Goal: Task Accomplishment & Management: Complete application form

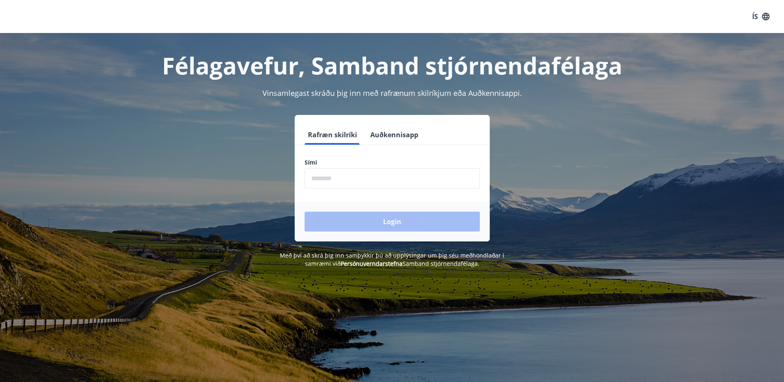
click at [341, 178] on input "phone" at bounding box center [391, 178] width 175 height 20
type input "********"
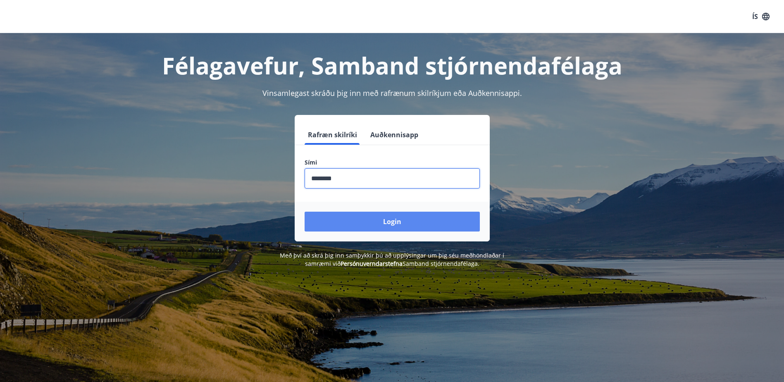
click at [389, 223] on button "Login" at bounding box center [391, 221] width 175 height 20
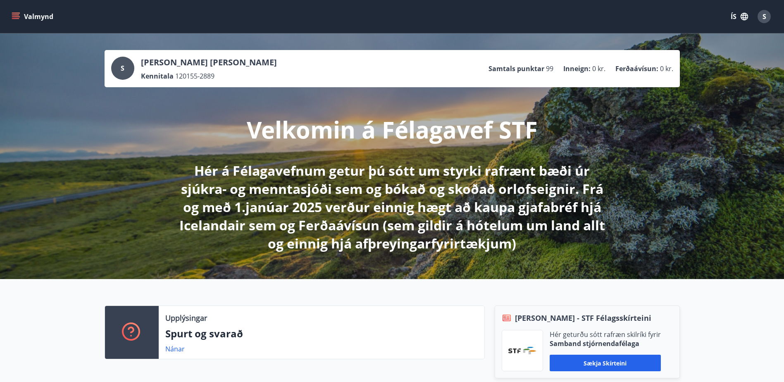
click at [362, 181] on p "Hér á Félagavefnum getur þú sótt um styrki rafrænt bæði úr sjúkra- og menntasjó…" at bounding box center [392, 207] width 436 height 91
click at [28, 17] on button "Valmynd" at bounding box center [33, 16] width 47 height 15
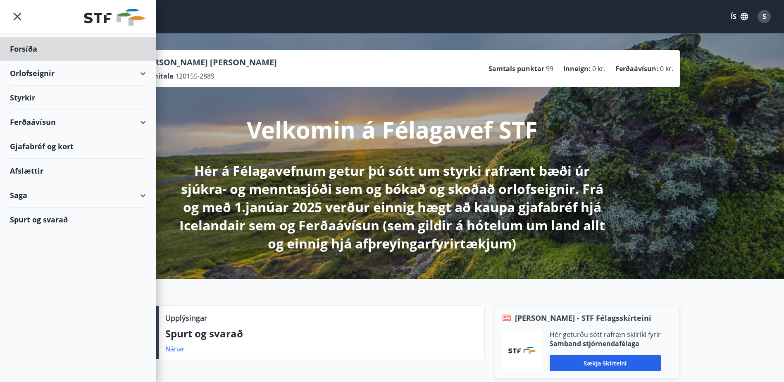
click at [27, 100] on div "Styrkir" at bounding box center [78, 98] width 136 height 24
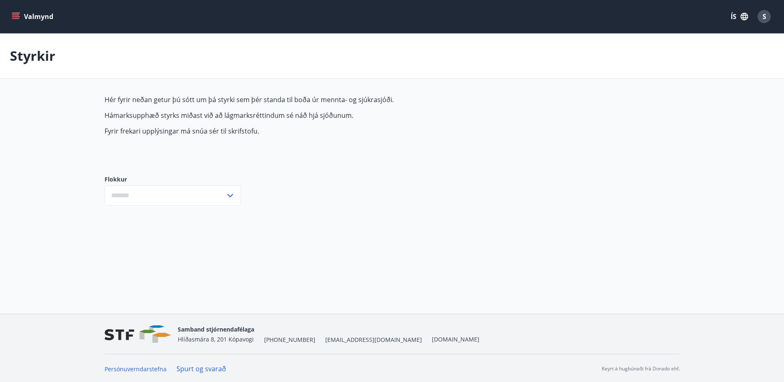
type input "***"
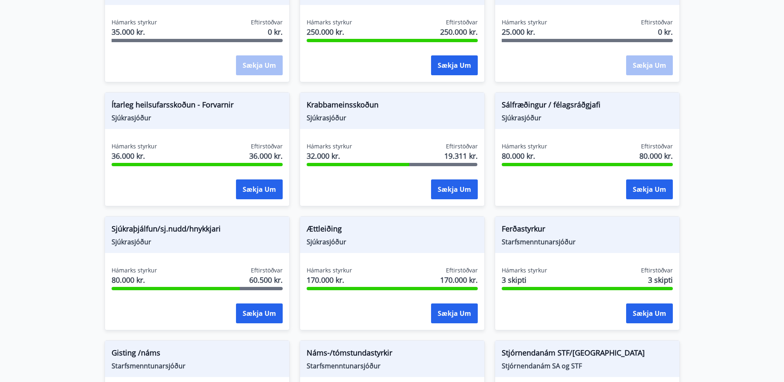
scroll to position [484, 0]
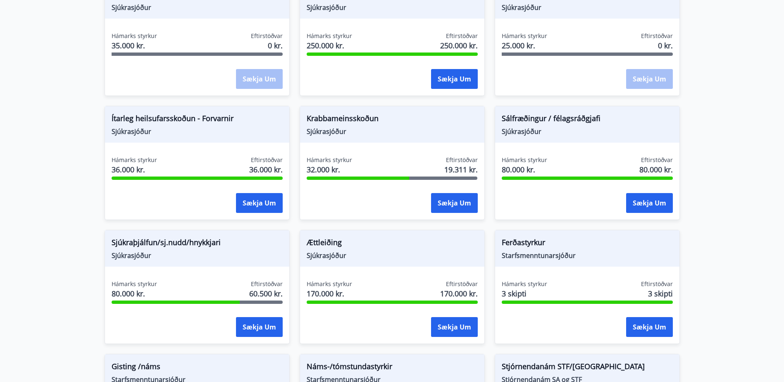
click at [216, 258] on span "Sjúkrasjóður" at bounding box center [197, 255] width 171 height 9
click at [249, 286] on div "Eftirstöðvar 60.500 kr." at bounding box center [265, 290] width 33 height 21
click at [126, 248] on span "Sjúkraþjálfun/sj.nudd/hnykkjari" at bounding box center [197, 244] width 171 height 14
drag, startPoint x: 116, startPoint y: 280, endPoint x: 139, endPoint y: 252, distance: 36.4
click at [116, 280] on span "Hámarks styrkur" at bounding box center [134, 284] width 45 height 8
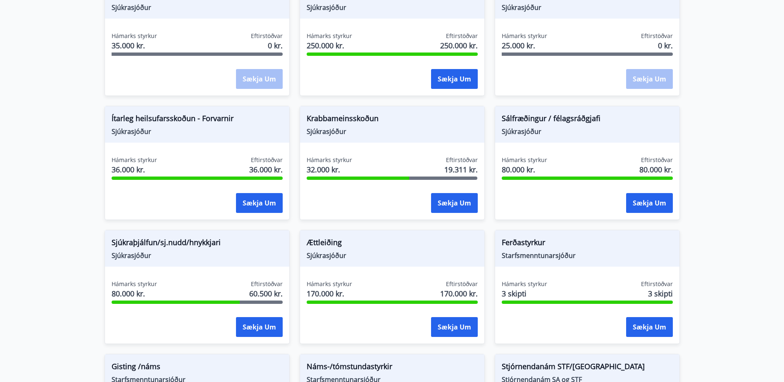
click at [141, 245] on span "Sjúkraþjálfun/sj.nudd/hnykkjari" at bounding box center [197, 244] width 171 height 14
click at [257, 327] on button "Sækja um" at bounding box center [259, 327] width 47 height 20
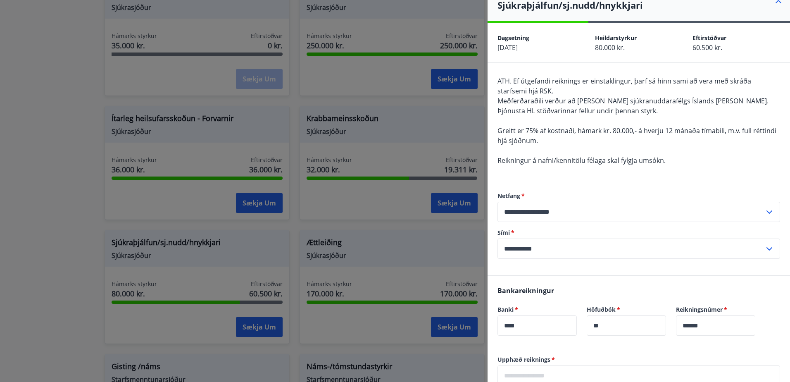
scroll to position [0, 0]
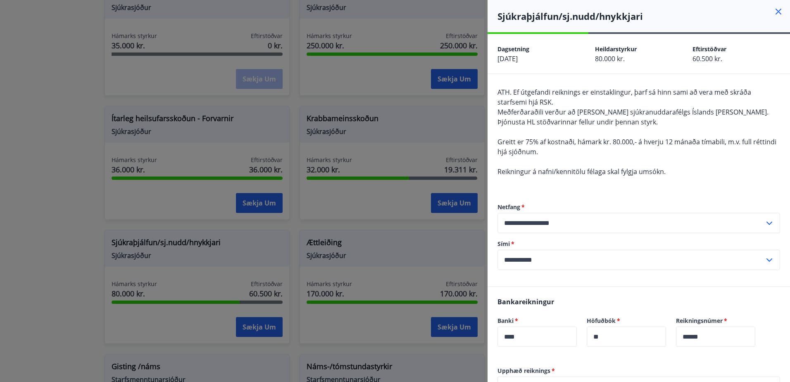
click at [773, 10] on icon at bounding box center [778, 12] width 10 height 10
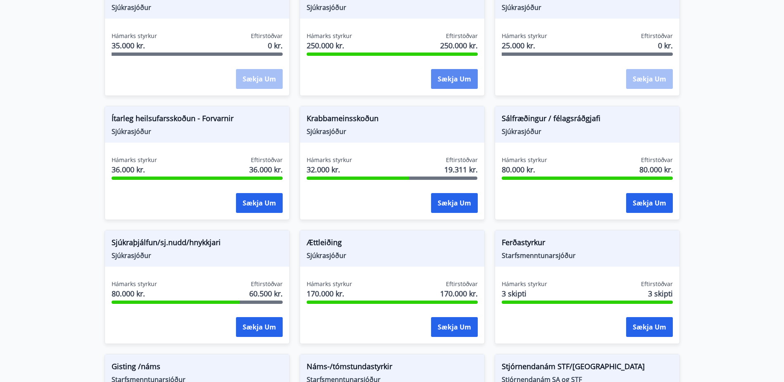
click at [457, 80] on button "Sækja um" at bounding box center [454, 79] width 47 height 20
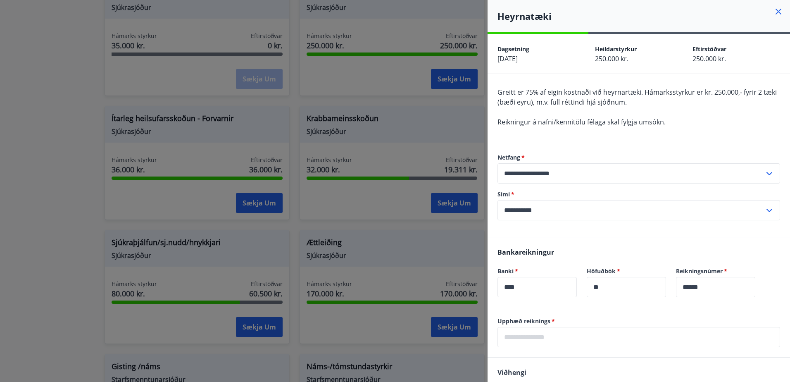
click at [774, 10] on icon at bounding box center [778, 12] width 10 height 10
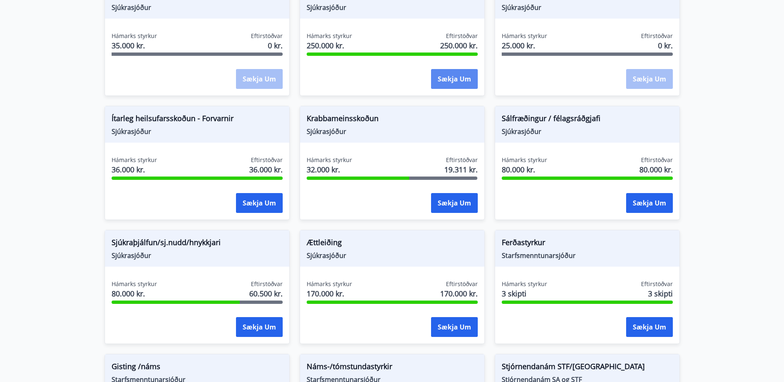
click at [454, 76] on button "Sækja um" at bounding box center [454, 79] width 47 height 20
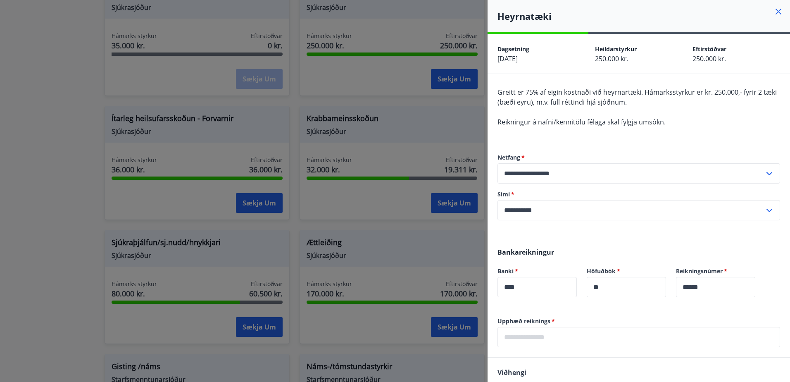
click at [778, 12] on icon at bounding box center [778, 11] width 1 height 1
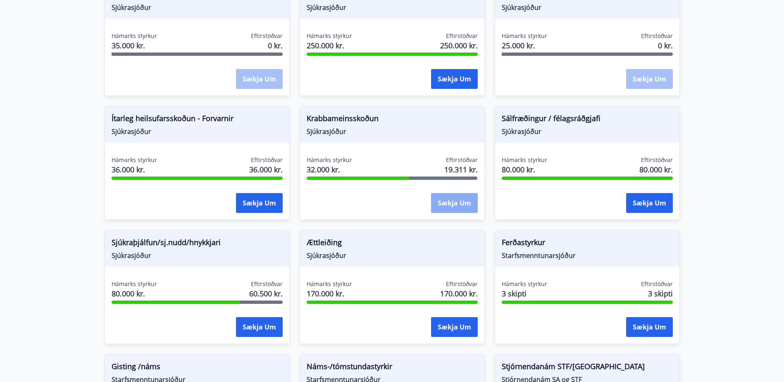
click at [452, 202] on button "Sækja um" at bounding box center [454, 203] width 47 height 20
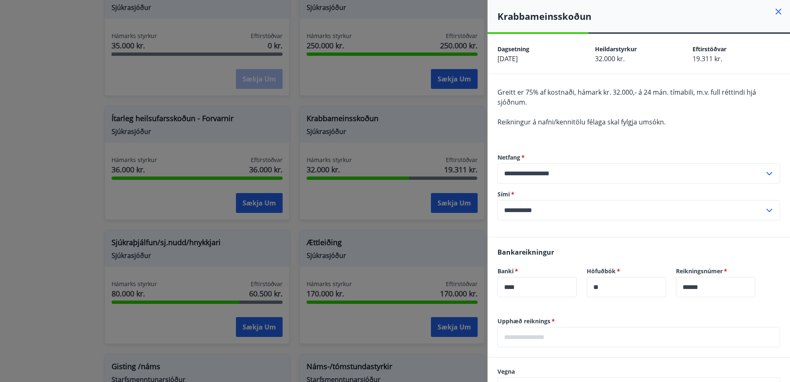
click at [773, 11] on icon at bounding box center [778, 12] width 10 height 10
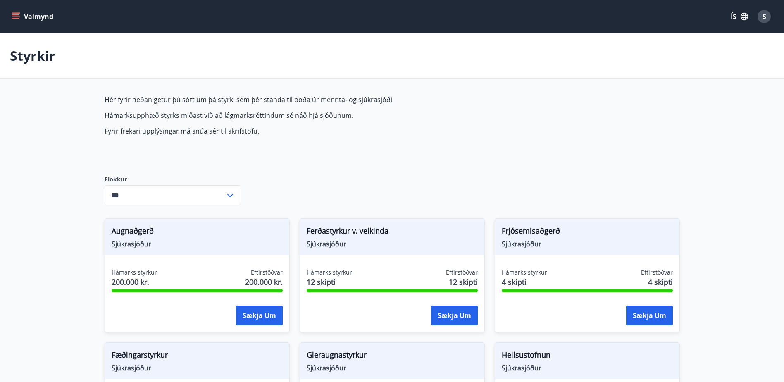
click at [40, 16] on button "Valmynd" at bounding box center [33, 16] width 47 height 15
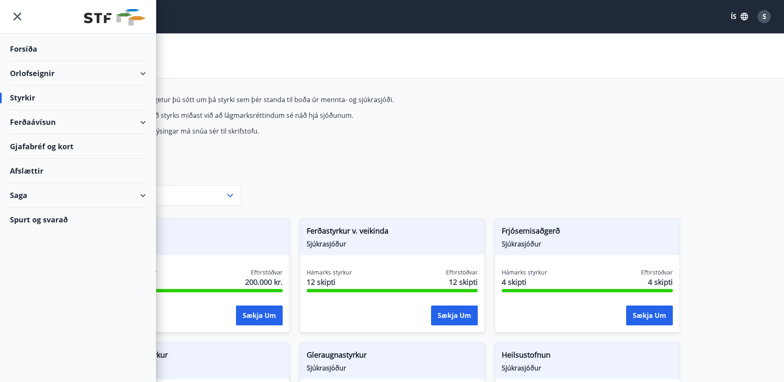
click at [45, 71] on div "Orlofseignir" at bounding box center [78, 73] width 136 height 24
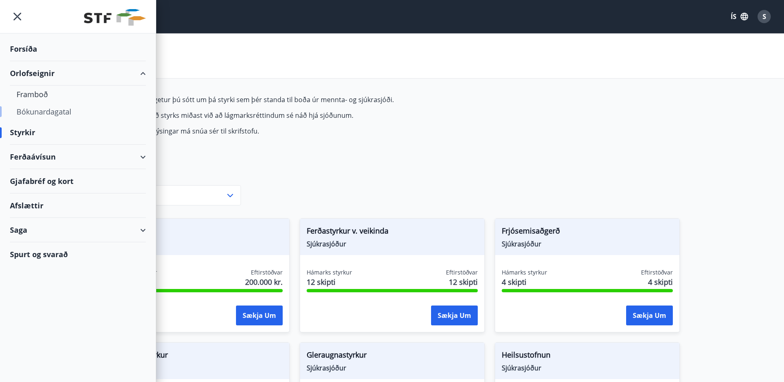
click at [45, 112] on div "Bókunardagatal" at bounding box center [78, 111] width 123 height 17
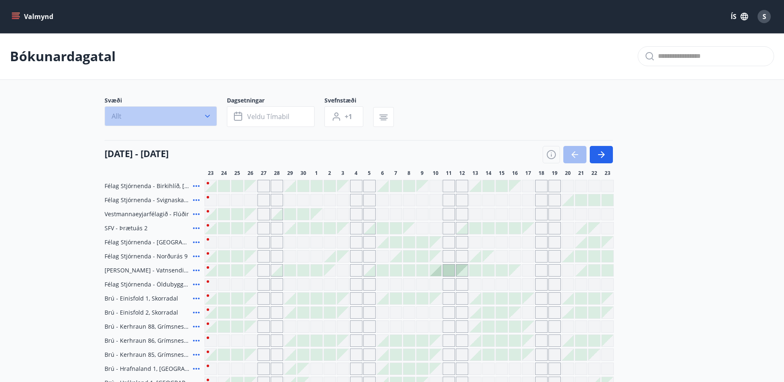
click at [209, 115] on icon "button" at bounding box center [207, 116] width 5 height 3
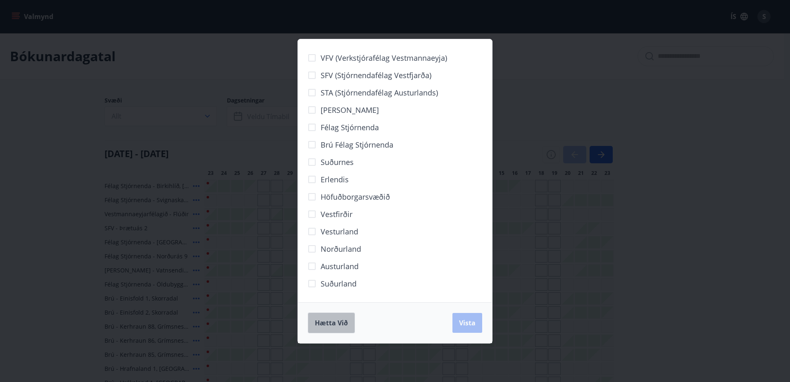
click at [328, 325] on span "Hætta við" at bounding box center [331, 322] width 33 height 9
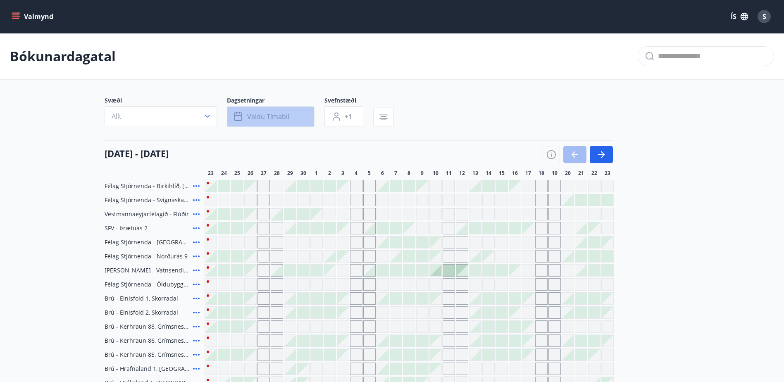
click at [288, 115] on span "Veldu tímabil" at bounding box center [268, 116] width 42 height 9
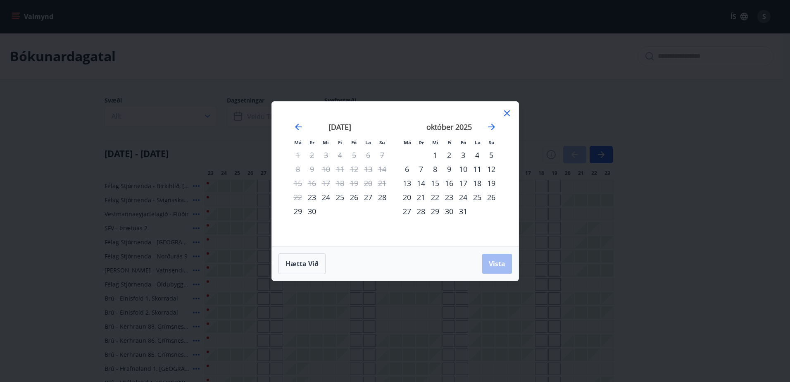
click at [466, 183] on div "17" at bounding box center [463, 183] width 14 height 14
click at [492, 183] on div "19" at bounding box center [491, 183] width 14 height 14
click at [491, 267] on span "Vista" at bounding box center [497, 263] width 17 height 9
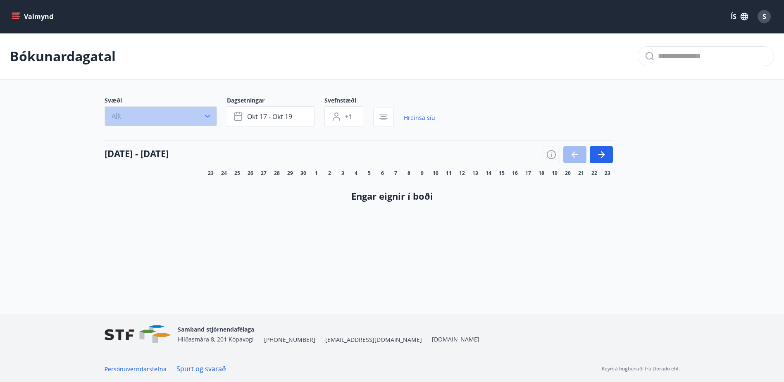
click at [209, 115] on icon "button" at bounding box center [207, 116] width 5 height 3
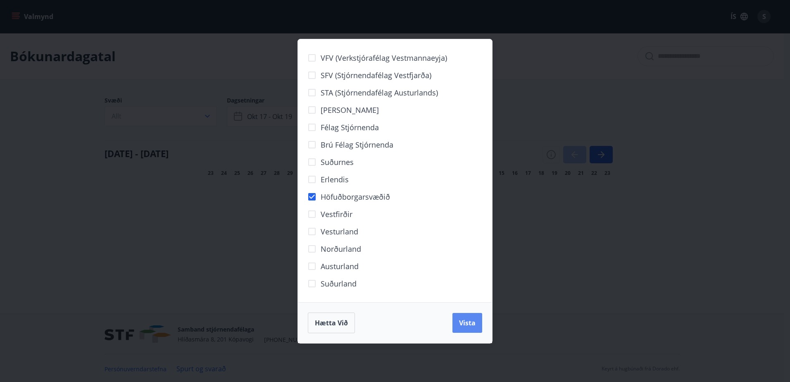
click at [463, 325] on span "Vista" at bounding box center [467, 322] width 17 height 9
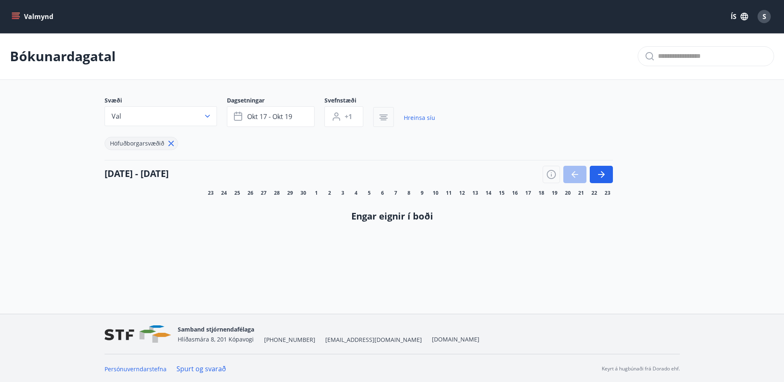
click at [382, 119] on icon "button" at bounding box center [383, 119] width 6 height 1
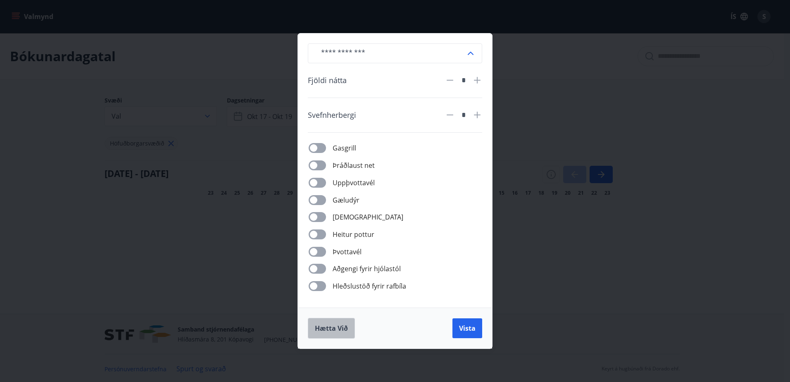
click at [323, 327] on span "Hætta við" at bounding box center [331, 327] width 33 height 9
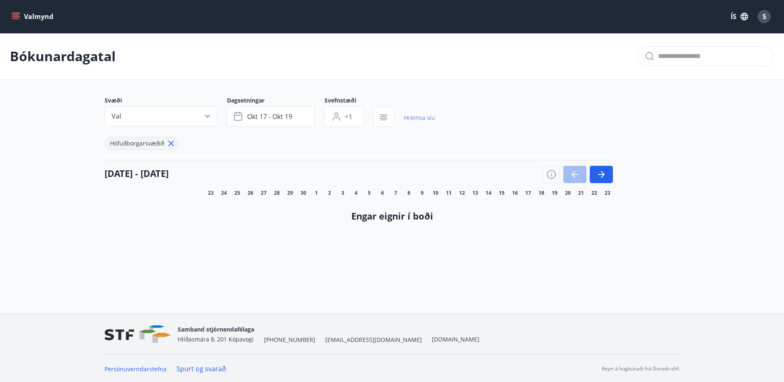
click at [417, 120] on link "Hreinsa síu" at bounding box center [419, 118] width 31 height 18
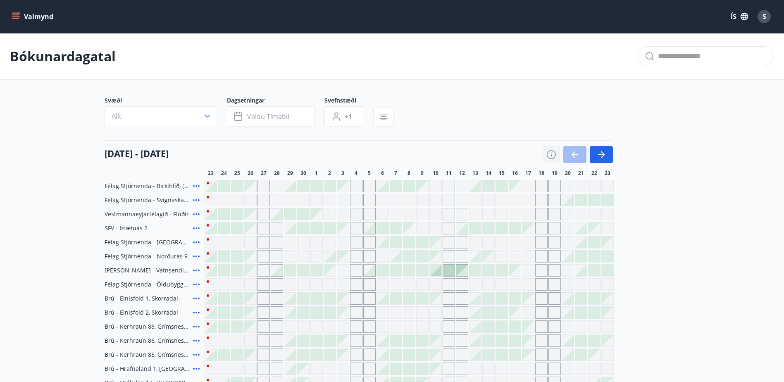
click at [551, 155] on icon "button" at bounding box center [551, 155] width 10 height 10
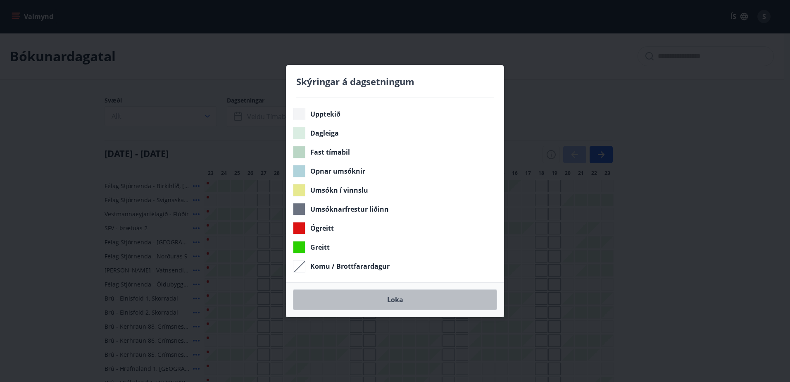
click at [401, 301] on button "Loka" at bounding box center [395, 299] width 204 height 21
click at [394, 301] on button "Loka" at bounding box center [395, 299] width 204 height 21
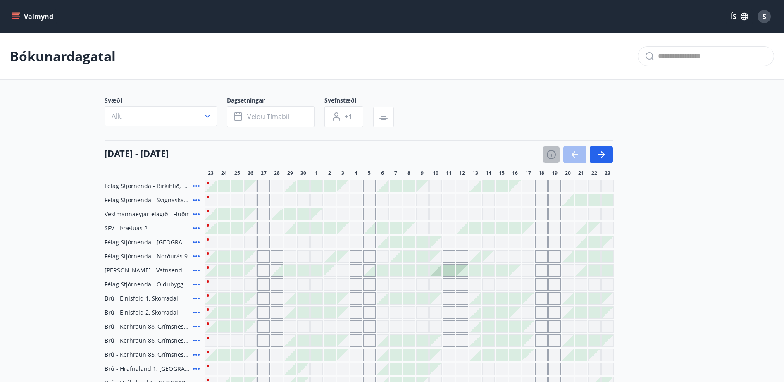
click at [549, 153] on icon "button" at bounding box center [551, 155] width 10 height 10
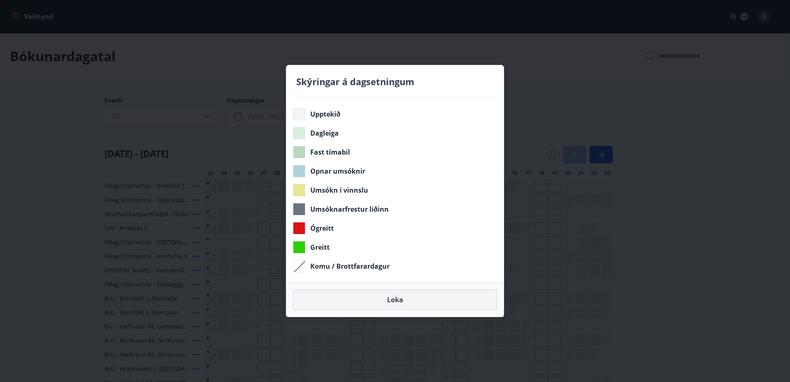
click at [391, 302] on button "Loka" at bounding box center [395, 299] width 204 height 21
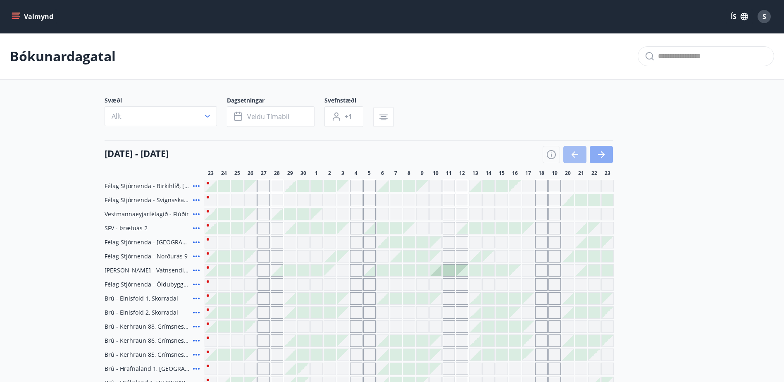
click at [599, 154] on icon "button" at bounding box center [601, 154] width 7 height 1
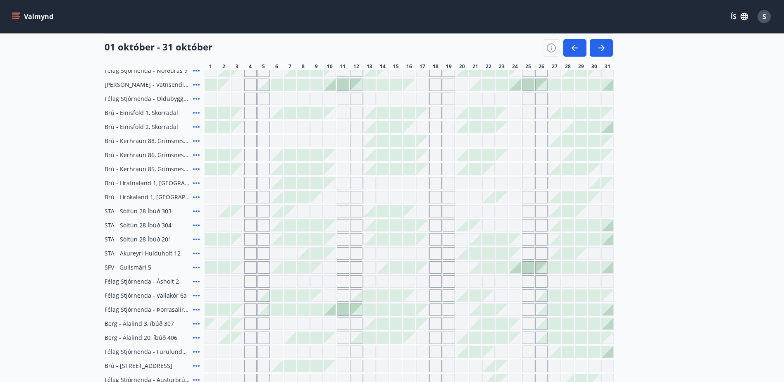
scroll to position [83, 0]
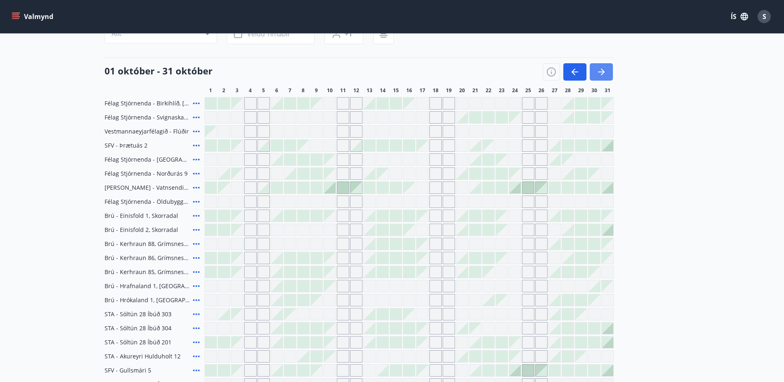
click at [603, 72] on icon "button" at bounding box center [601, 71] width 7 height 1
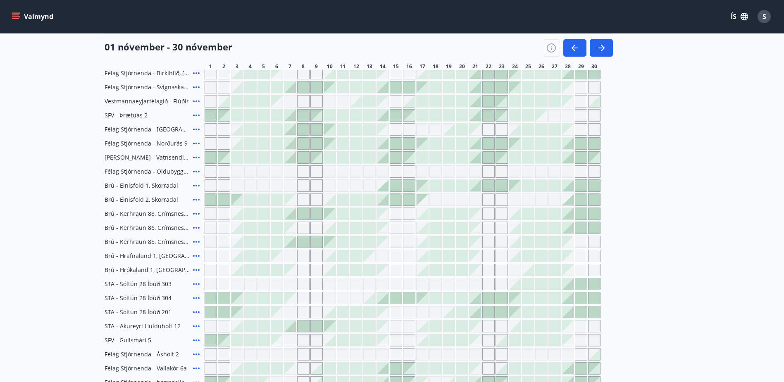
scroll to position [207, 0]
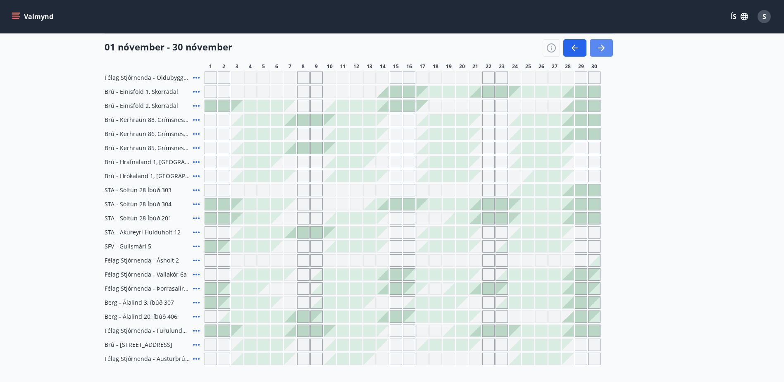
click at [602, 46] on icon "button" at bounding box center [603, 48] width 4 height 7
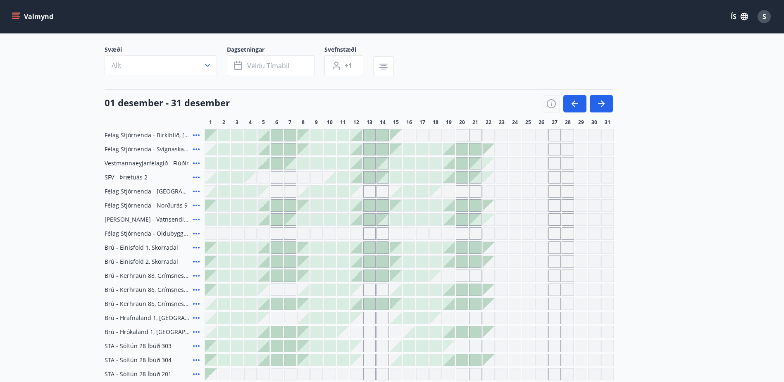
scroll to position [44, 0]
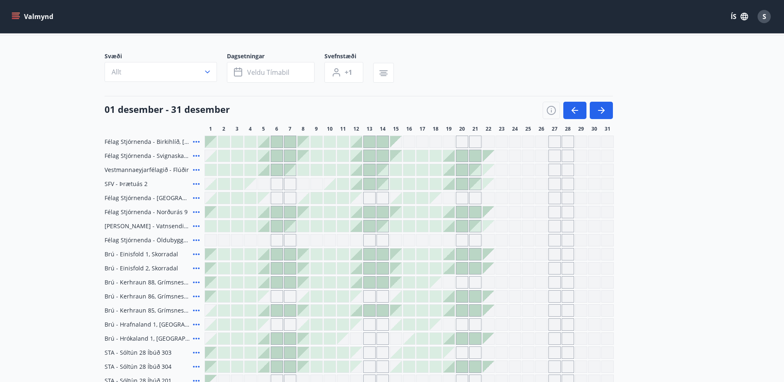
click at [33, 16] on button "Valmynd" at bounding box center [33, 16] width 47 height 15
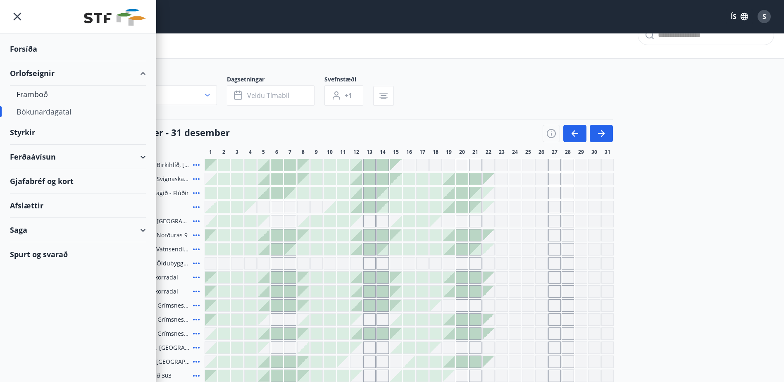
scroll to position [0, 0]
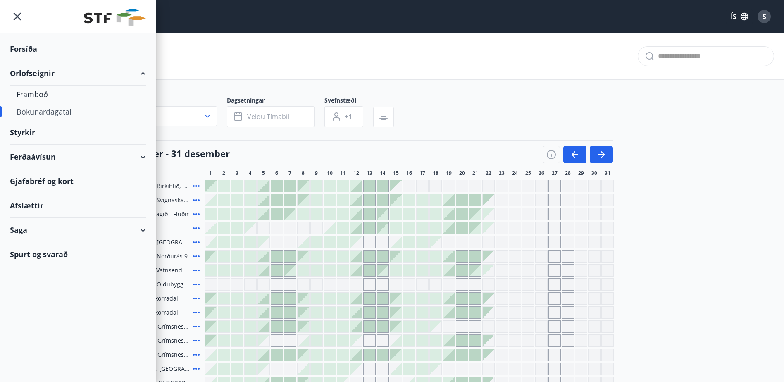
click at [49, 203] on div "Afslættir" at bounding box center [78, 205] width 136 height 24
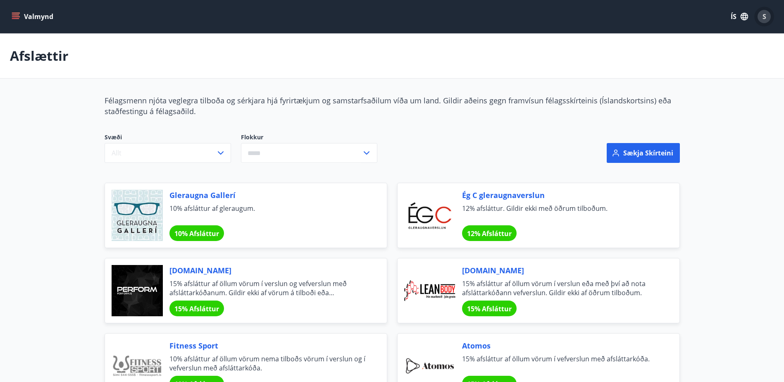
click at [763, 17] on span "S" at bounding box center [764, 16] width 4 height 9
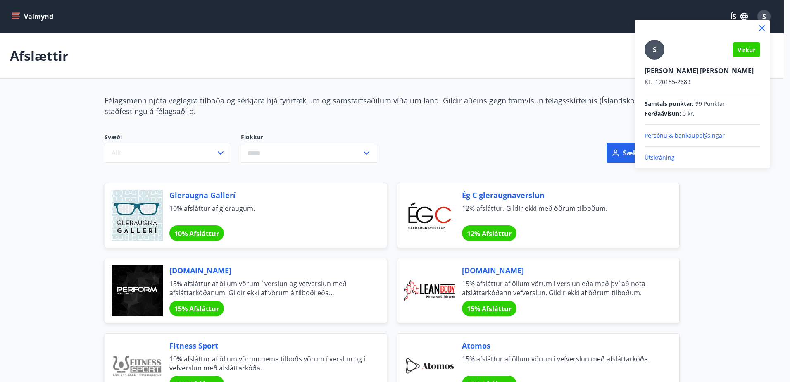
click at [762, 28] on icon at bounding box center [762, 28] width 6 height 6
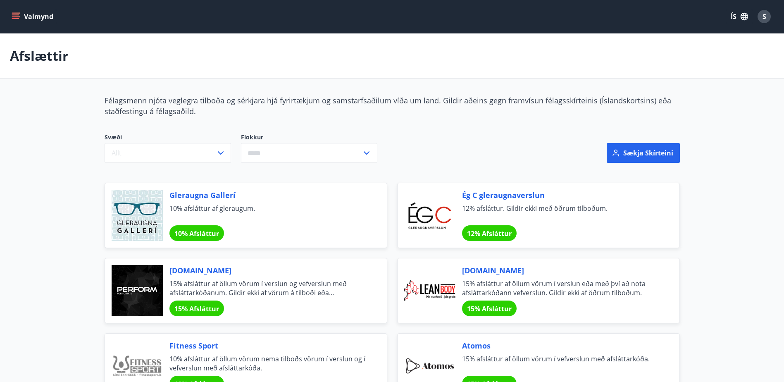
click at [38, 16] on button "Valmynd" at bounding box center [33, 16] width 47 height 15
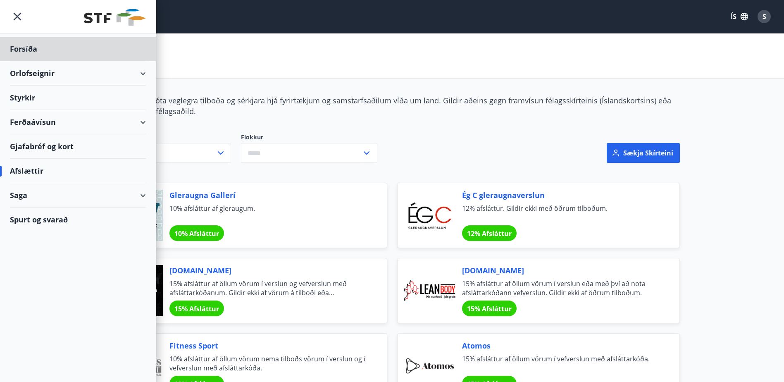
click at [27, 97] on div "Styrkir" at bounding box center [78, 98] width 136 height 24
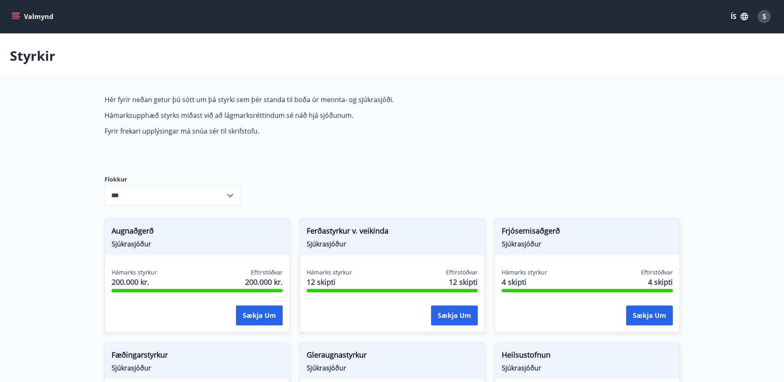
type input "***"
click at [767, 15] on div "S" at bounding box center [763, 16] width 13 height 13
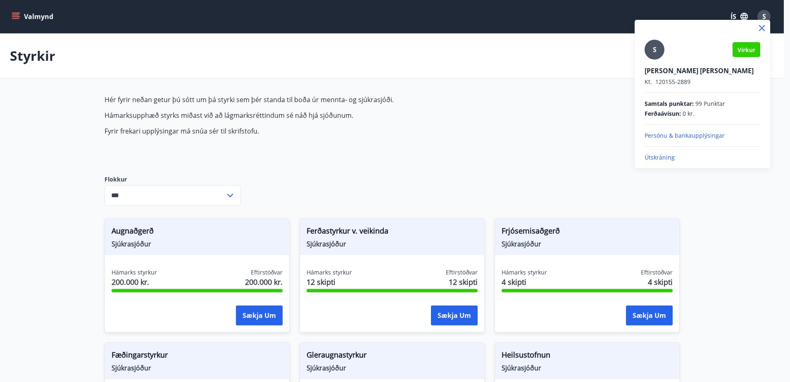
click at [653, 157] on p "Útskráning" at bounding box center [702, 157] width 116 height 8
